Goal: Navigation & Orientation: Find specific page/section

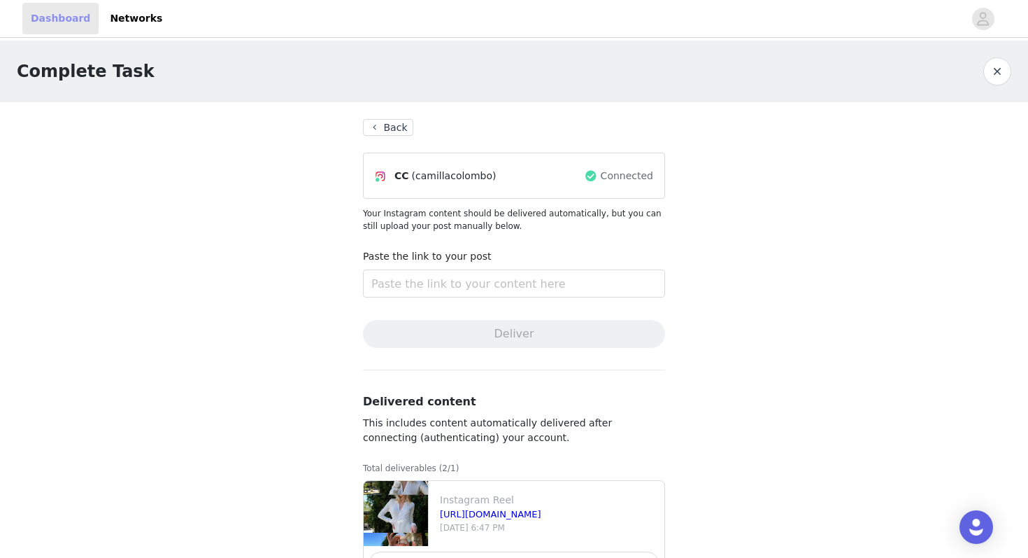
click at [64, 22] on link "Dashboard" at bounding box center [60, 18] width 76 height 31
